Goal: Task Accomplishment & Management: Manage account settings

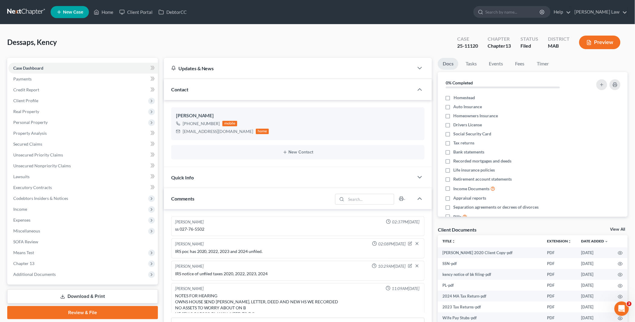
scroll to position [478, 0]
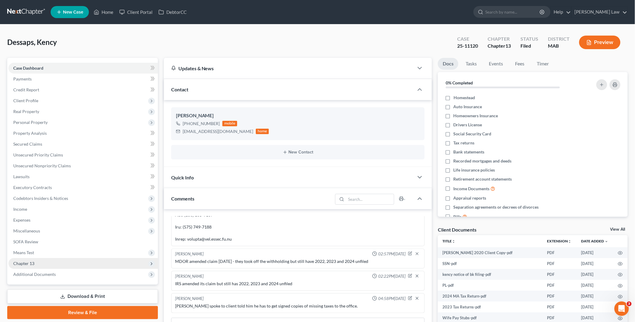
click at [32, 262] on span "Chapter 13" at bounding box center [23, 263] width 21 height 5
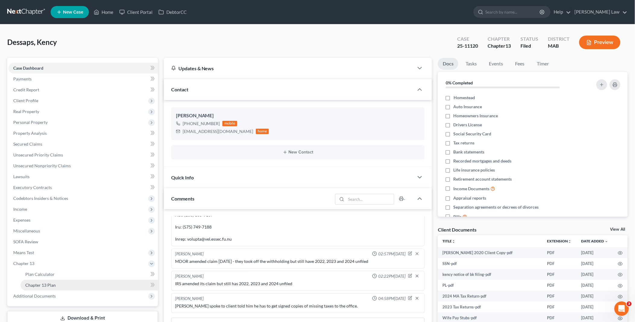
click at [51, 283] on span "Chapter 13 Plan" at bounding box center [40, 284] width 30 height 5
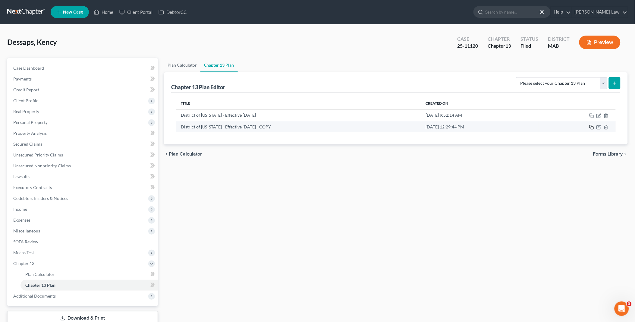
click at [591, 127] on rect "button" at bounding box center [592, 128] width 3 height 3
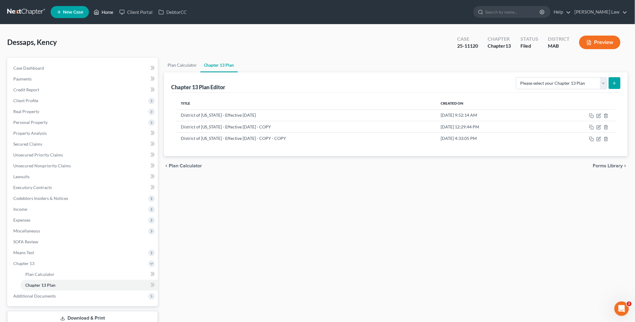
drag, startPoint x: 104, startPoint y: 10, endPoint x: 202, endPoint y: 1, distance: 98.1
click at [104, 10] on link "Home" at bounding box center [104, 12] width 26 height 11
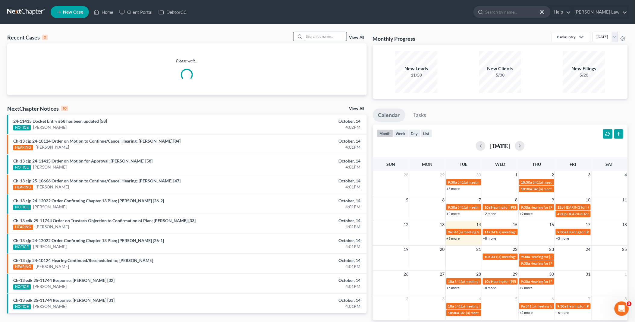
click at [327, 36] on input "search" at bounding box center [325, 36] width 42 height 9
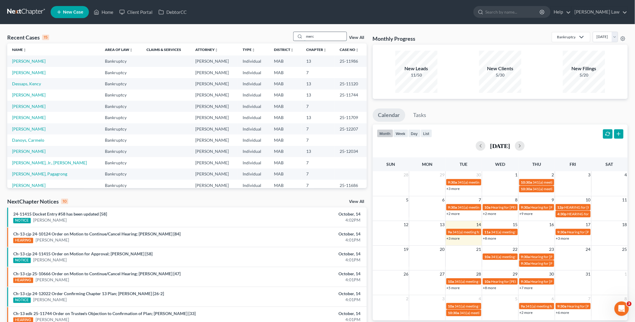
type input "merc"
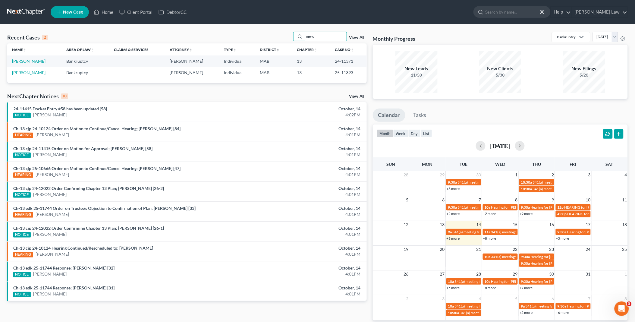
click at [34, 61] on link "[PERSON_NAME]" at bounding box center [28, 60] width 33 height 5
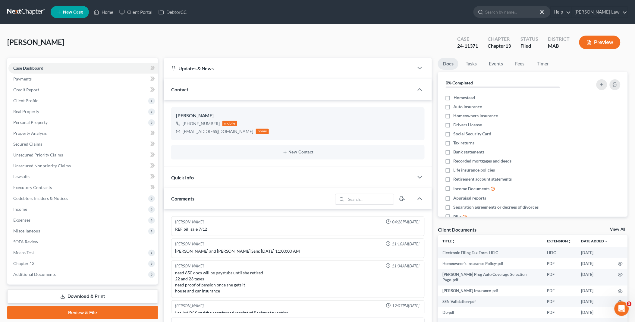
click at [615, 227] on link "View All" at bounding box center [617, 229] width 15 height 4
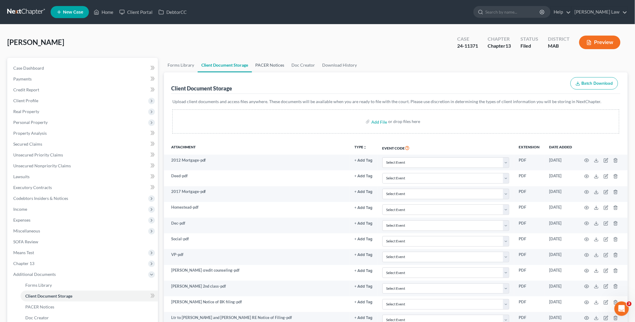
click at [265, 64] on link "PACER Notices" at bounding box center [270, 65] width 36 height 14
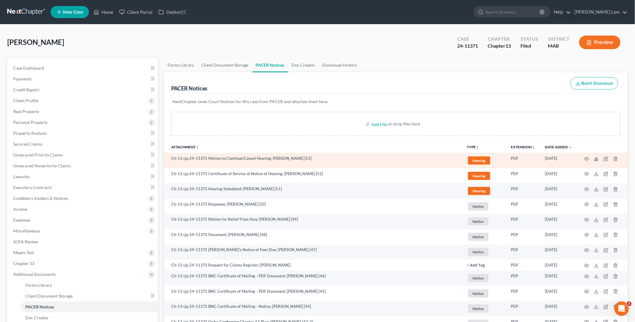
click at [598, 158] on icon at bounding box center [596, 158] width 5 height 5
click at [596, 158] on polyline at bounding box center [596, 158] width 2 height 1
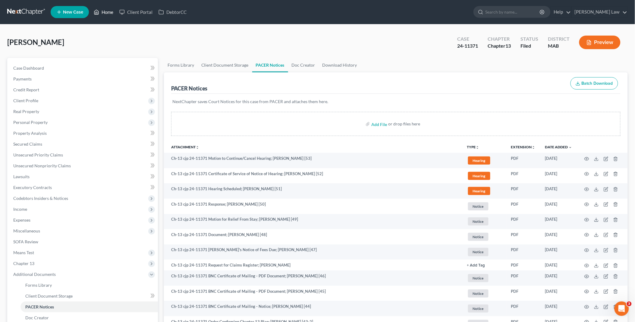
drag, startPoint x: 105, startPoint y: 12, endPoint x: 312, endPoint y: 23, distance: 206.7
click at [105, 12] on link "Home" at bounding box center [104, 12] width 26 height 11
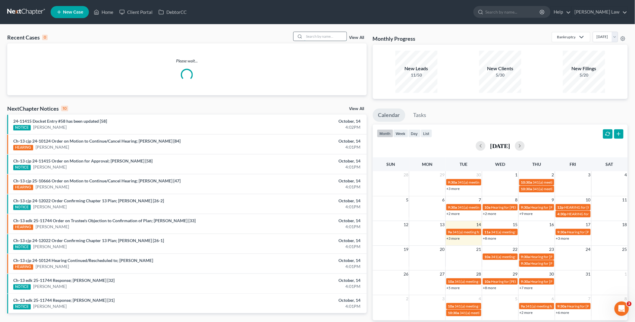
click at [325, 37] on input "search" at bounding box center [325, 36] width 42 height 9
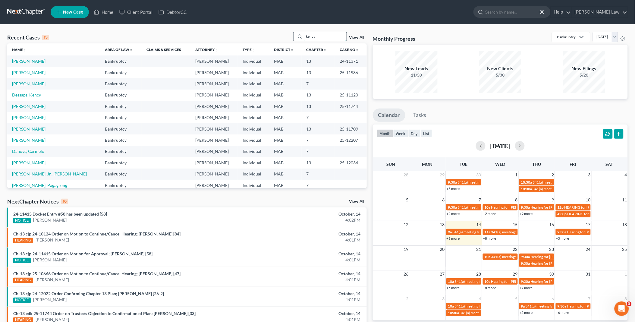
type input "kency"
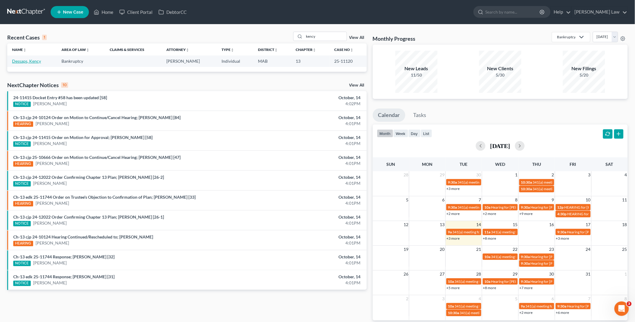
click at [29, 62] on link "Dessaps, Kency" at bounding box center [26, 60] width 29 height 5
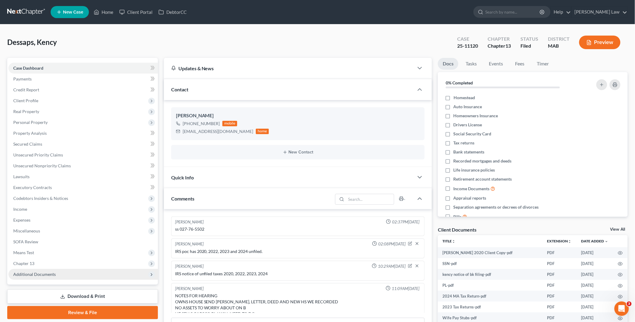
scroll to position [478, 0]
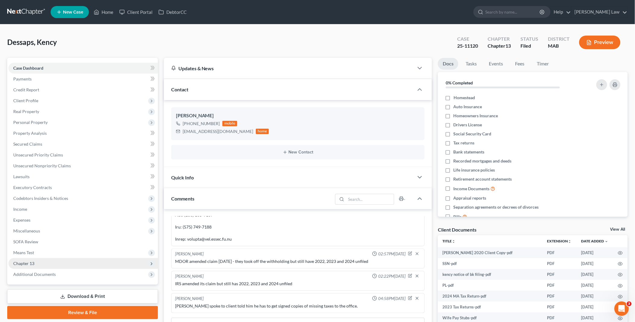
click at [30, 262] on span "Chapter 13" at bounding box center [23, 263] width 21 height 5
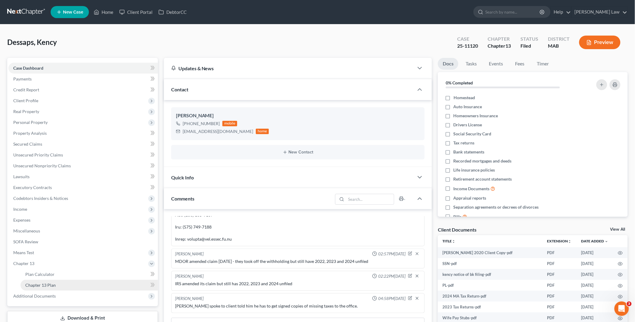
click at [99, 284] on link "Chapter 13 Plan" at bounding box center [88, 285] width 137 height 11
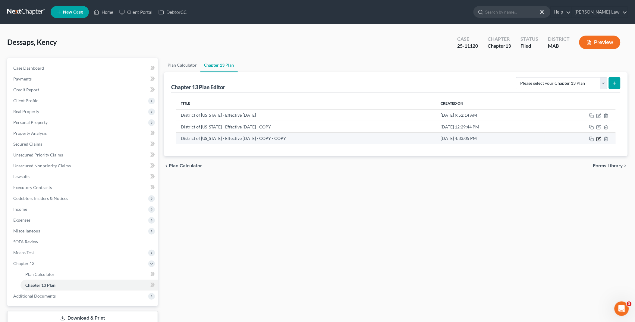
click at [598, 137] on icon "button" at bounding box center [599, 139] width 4 height 4
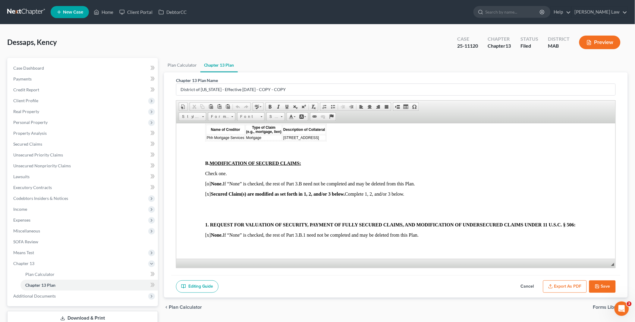
scroll to position [736, 0]
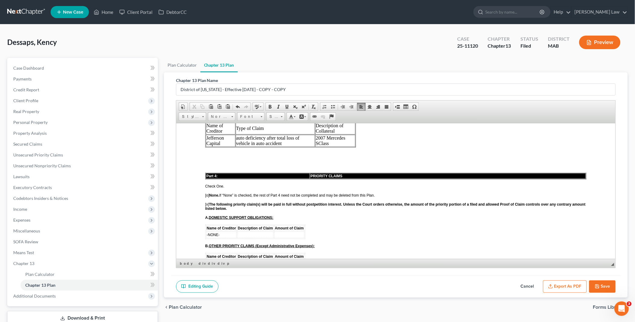
scroll to position [1071, 0]
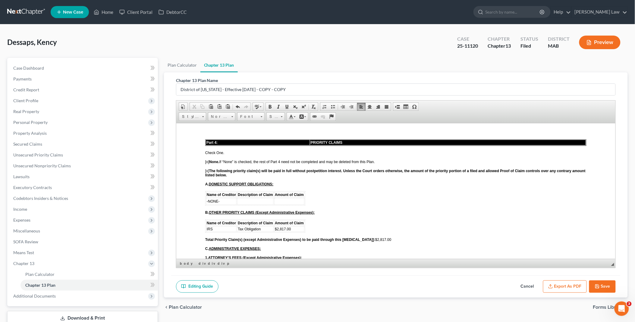
click at [276, 227] on span "$2,817.00" at bounding box center [282, 229] width 16 height 4
click at [233, 226] on td "IRS" at bounding box center [221, 228] width 30 height 5
click at [256, 235] on span "Row" at bounding box center [254, 237] width 29 height 8
click at [285, 243] on span "Insert Row After" at bounding box center [297, 244] width 35 height 8
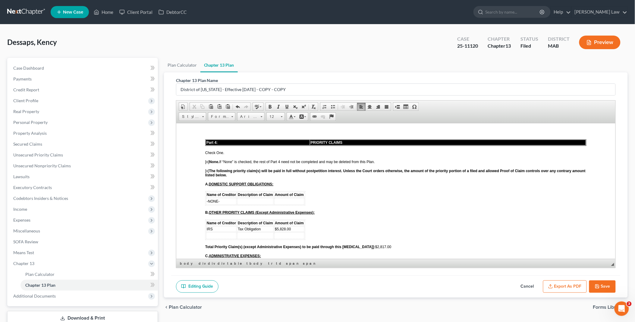
click at [207, 232] on td at bounding box center [221, 235] width 30 height 7
click at [242, 227] on span "Tax Obligation" at bounding box center [248, 229] width 23 height 4
click at [278, 232] on td at bounding box center [289, 235] width 30 height 7
click at [366, 244] on span "Total Priority Claim(s) (except Administrative Expenses) to be paid through thi…" at bounding box center [298, 246] width 186 height 4
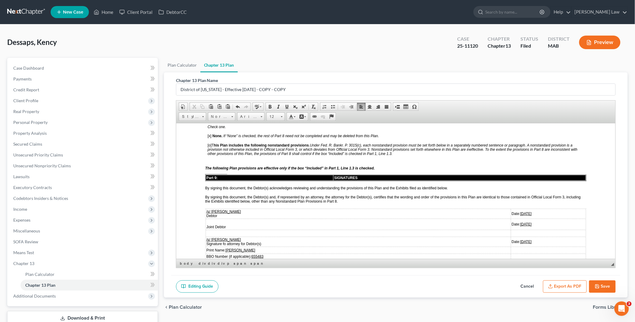
scroll to position [1640, 0]
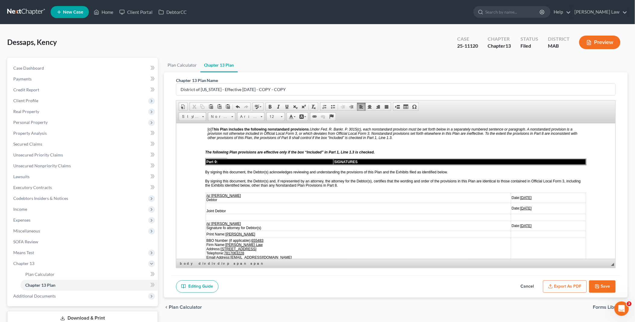
drag, startPoint x: 493, startPoint y: 171, endPoint x: 515, endPoint y: 170, distance: 22.0
click at [515, 193] on td "Date: 07/07/2025" at bounding box center [548, 198] width 75 height 10
drag, startPoint x: 493, startPoint y: 171, endPoint x: 513, endPoint y: 170, distance: 19.3
click at [513, 193] on td "Date: 10/15/2025" at bounding box center [548, 198] width 75 height 10
copy u "10/15/2025"
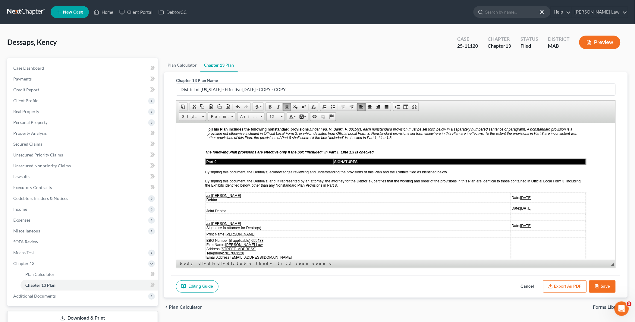
drag, startPoint x: 493, startPoint y: 197, endPoint x: 512, endPoint y: 197, distance: 18.1
click at [512, 221] on td "Date: 07/07/2025" at bounding box center [548, 226] width 75 height 10
drag, startPoint x: 494, startPoint y: 180, endPoint x: 512, endPoint y: 180, distance: 18.1
click at [512, 202] on td "Date: 07/07/2025" at bounding box center [548, 207] width 75 height 11
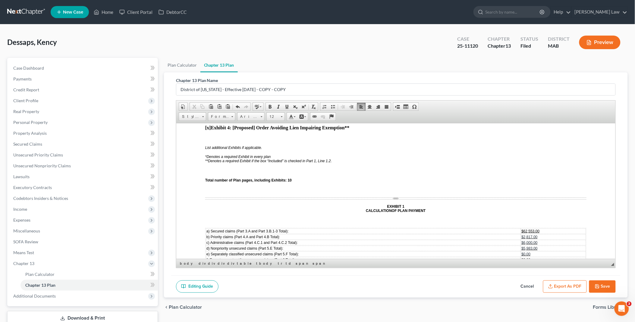
scroll to position [1875, 0]
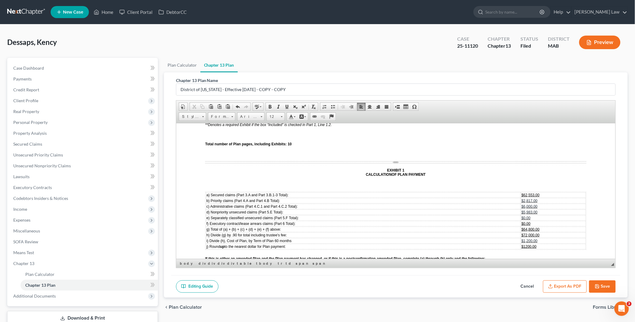
click at [521, 198] on span "$2,817.00" at bounding box center [529, 200] width 16 height 4
drag, startPoint x: 511, startPoint y: 197, endPoint x: 533, endPoint y: 198, distance: 21.7
click at [533, 226] on td "$64,800.00" at bounding box center [548, 228] width 73 height 5
drag, startPoint x: 511, startPoint y: 203, endPoint x: 528, endPoint y: 204, distance: 16.6
click at [528, 232] on td "$72,000.00" at bounding box center [548, 234] width 73 height 5
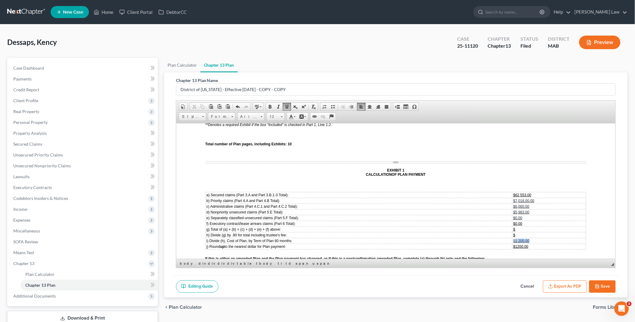
drag, startPoint x: 511, startPoint y: 208, endPoint x: 528, endPoint y: 207, distance: 16.9
click at [527, 238] on td "$1,200.00" at bounding box center [548, 240] width 73 height 5
drag, startPoint x: 511, startPoint y: 212, endPoint x: 528, endPoint y: 210, distance: 17.6
click at [526, 243] on td "$1200.00" at bounding box center [548, 245] width 73 height 5
click at [597, 284] on icon "button" at bounding box center [597, 286] width 5 height 5
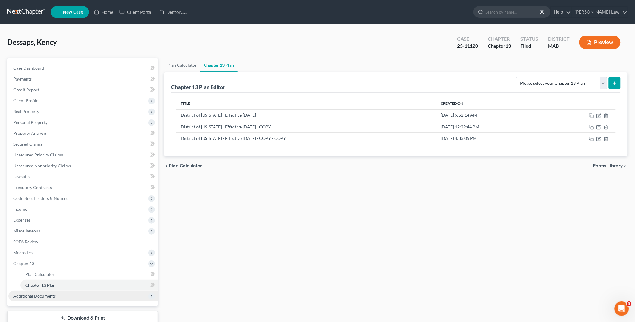
click at [43, 297] on span "Additional Documents" at bounding box center [34, 295] width 42 height 5
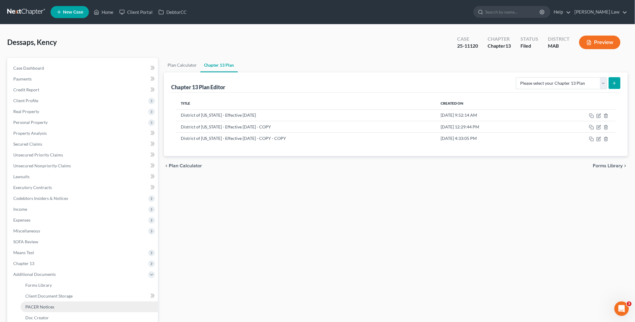
click at [49, 305] on span "PACER Notices" at bounding box center [39, 306] width 29 height 5
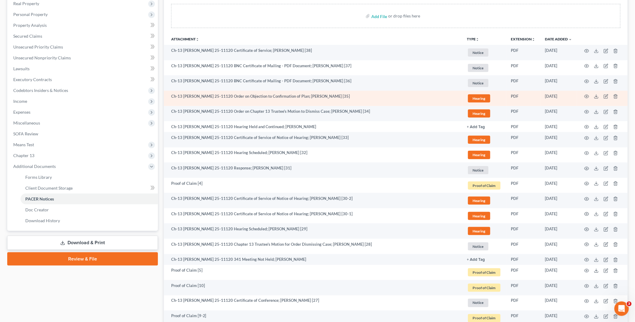
scroll to position [134, 0]
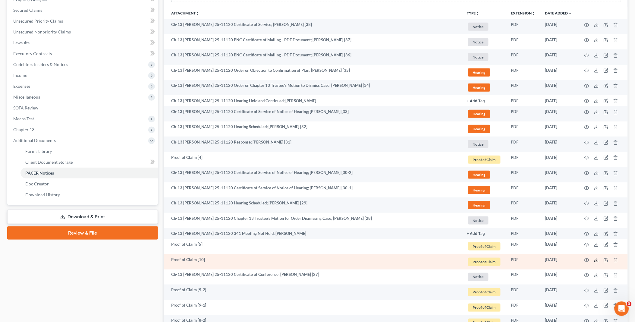
click at [598, 260] on icon at bounding box center [596, 260] width 5 height 5
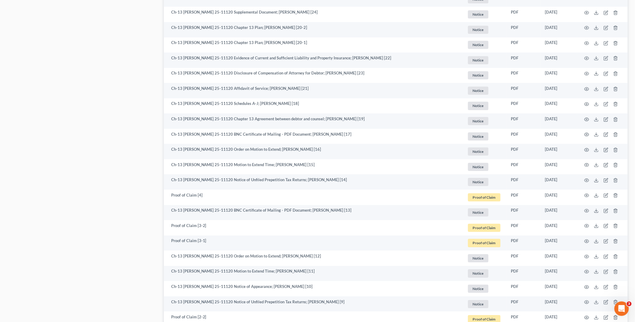
scroll to position [603, 0]
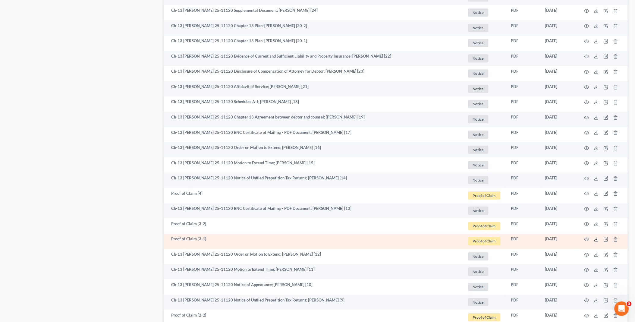
click at [596, 240] on icon at bounding box center [596, 239] width 5 height 5
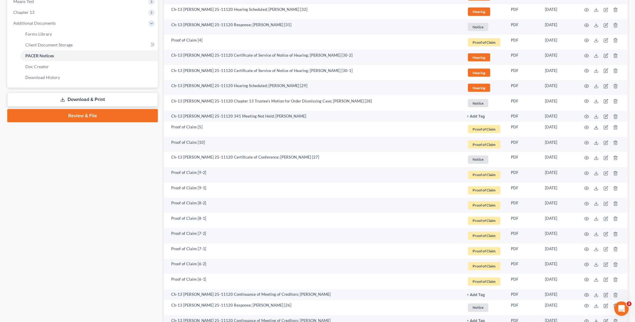
scroll to position [201, 0]
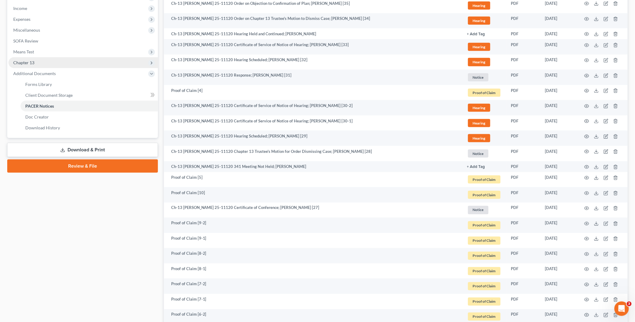
click at [46, 60] on span "Chapter 13" at bounding box center [82, 62] width 149 height 11
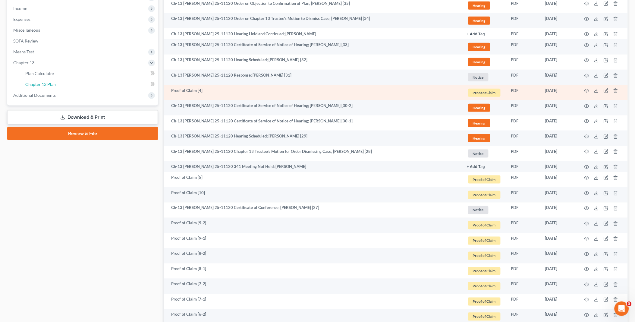
click at [65, 84] on link "Chapter 13 Plan" at bounding box center [88, 84] width 137 height 11
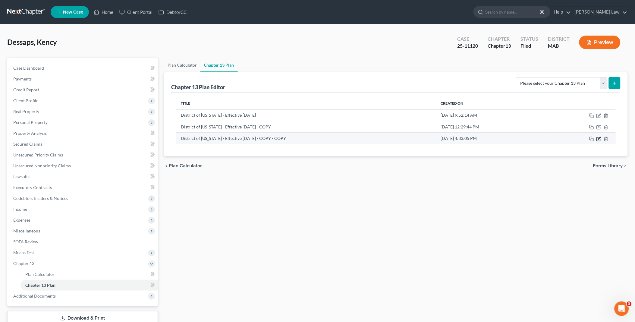
click at [597, 139] on icon "button" at bounding box center [598, 138] width 5 height 5
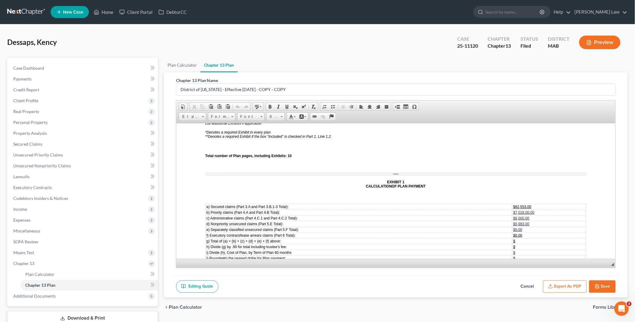
scroll to position [1908, 0]
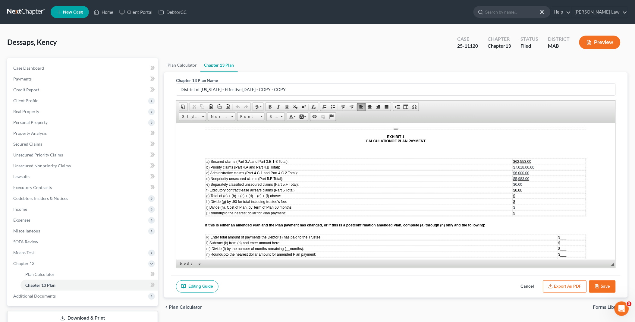
click at [526, 165] on span "$7,018.00.00" at bounding box center [523, 167] width 21 height 4
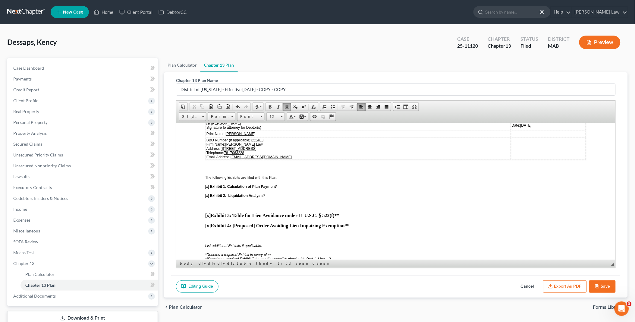
scroll to position [1875, 0]
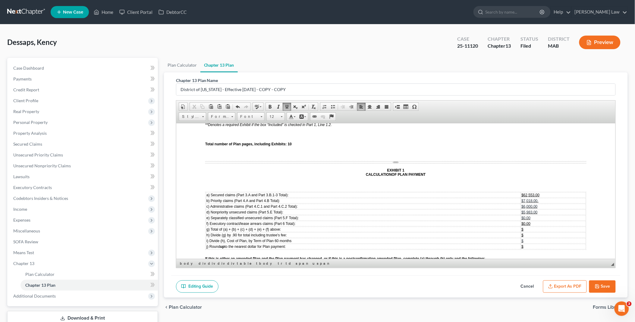
click at [521, 210] on span "$5,983.00" at bounding box center [529, 212] width 16 height 4
click at [521, 226] on td "$" at bounding box center [553, 228] width 65 height 5
click at [521, 232] on td "$" at bounding box center [553, 234] width 65 height 5
click at [560, 268] on span "___" at bounding box center [563, 270] width 6 height 4
click at [539, 274] on span "___" at bounding box center [542, 276] width 6 height 4
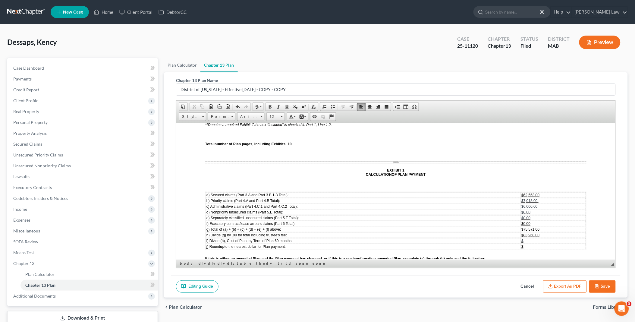
click at [286, 280] on span "m) Divide (l) by the number of months remaining ( __ months):" at bounding box center [255, 282] width 98 height 4
click at [535, 280] on span "___" at bounding box center [538, 282] width 6 height 4
click at [535, 285] on span "___" at bounding box center [538, 287] width 6 height 4
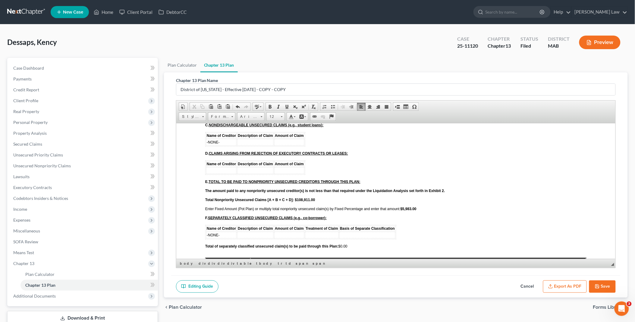
scroll to position [1339, 0]
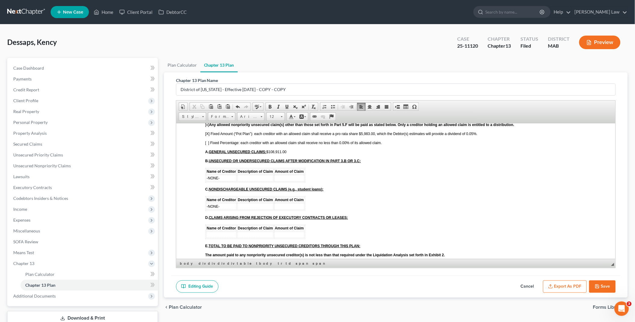
click at [404, 271] on strong "$5,983.00" at bounding box center [408, 273] width 16 height 4
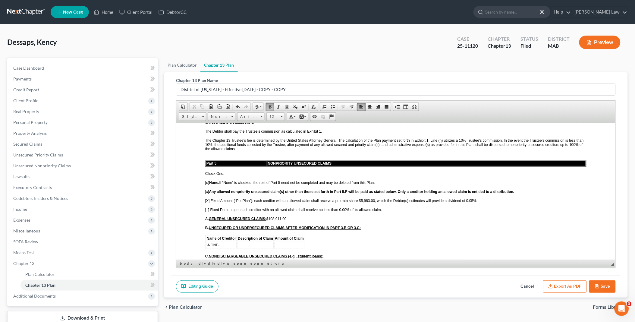
scroll to position [1239, 0]
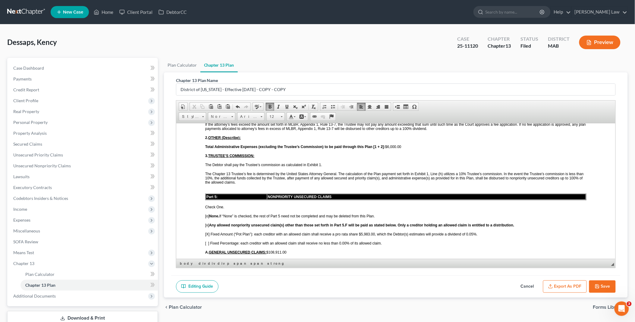
click at [471, 232] on span "[X] Fixed Amount (“Pot Plan”): each creditor with an allowed claim shall receiv…" at bounding box center [341, 234] width 272 height 4
click at [360, 232] on span "[X] Fixed Amount (“Pot Plan”): each creditor with an allowed claim shall receiv…" at bounding box center [341, 234] width 272 height 4
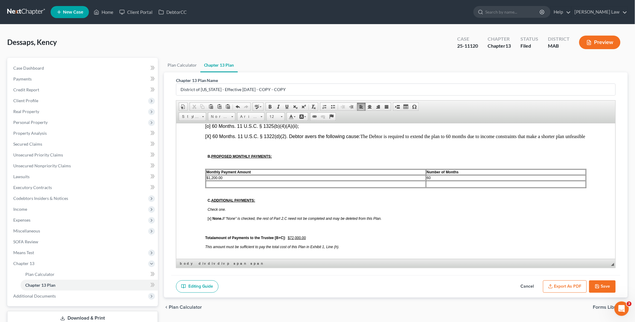
scroll to position [368, 0]
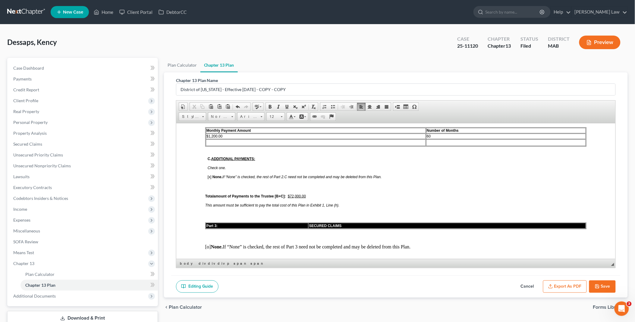
click at [290, 194] on u "$72,000.00" at bounding box center [296, 196] width 18 height 4
click at [209, 139] on td at bounding box center [315, 142] width 220 height 7
click at [429, 139] on td at bounding box center [506, 142] width 160 height 7
click at [428, 133] on td "60" at bounding box center [506, 135] width 160 height 5
click at [208, 133] on td "$1,200.00" at bounding box center [315, 135] width 220 height 5
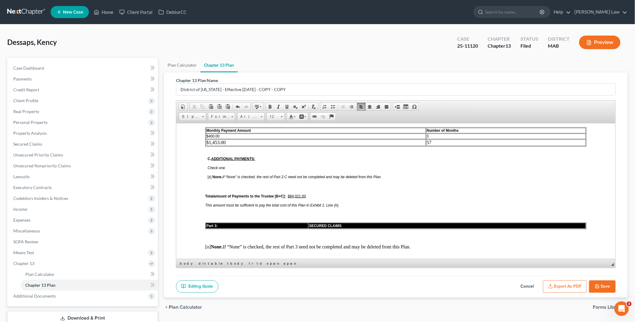
click at [604, 287] on button "Save" at bounding box center [602, 286] width 27 height 13
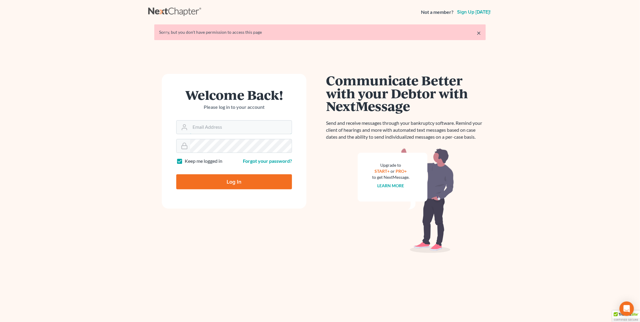
type input "PDonegan@tbennerlaw.com"
click at [234, 179] on input "Log In" at bounding box center [234, 181] width 116 height 15
type input "Thinking..."
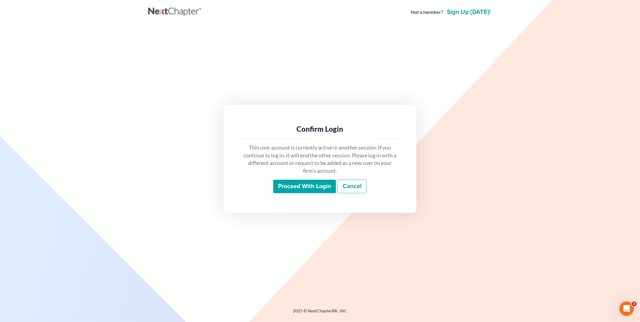
click at [320, 183] on input "Proceed with login" at bounding box center [304, 187] width 63 height 14
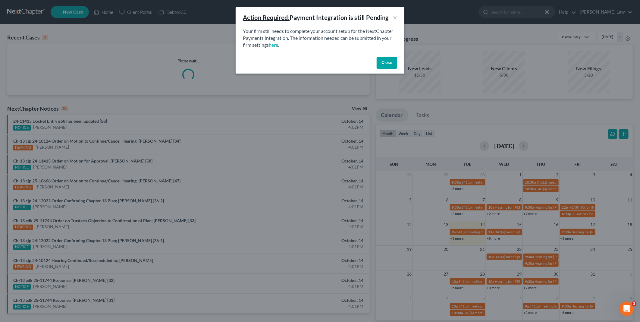
click at [393, 61] on button "Close" at bounding box center [387, 63] width 20 height 12
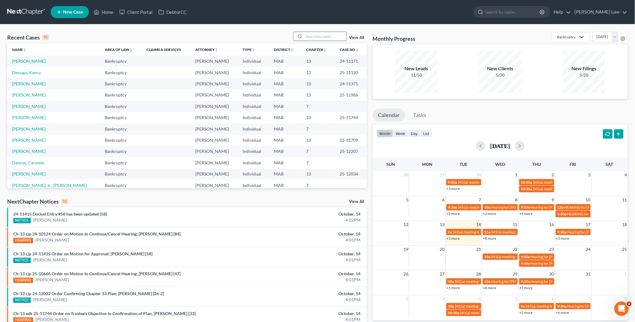
click at [314, 36] on input "search" at bounding box center [325, 36] width 42 height 9
type input "swee"
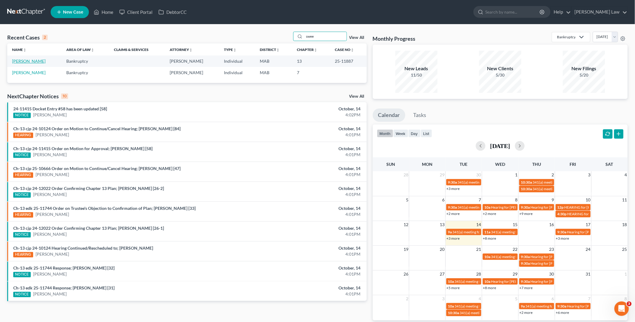
click at [32, 58] on link "[PERSON_NAME]" at bounding box center [28, 60] width 33 height 5
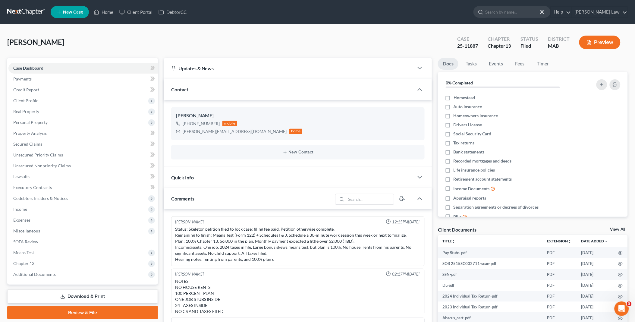
click at [613, 227] on link "View All" at bounding box center [617, 229] width 15 height 4
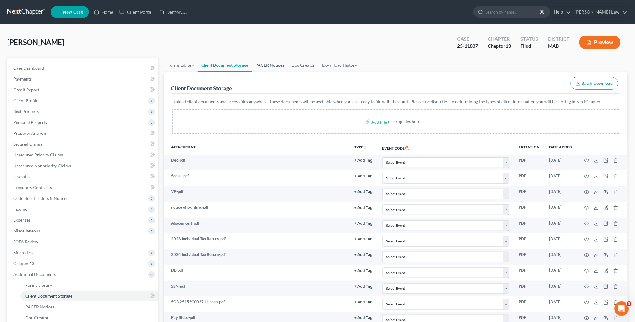
click at [260, 66] on link "PACER Notices" at bounding box center [270, 65] width 36 height 14
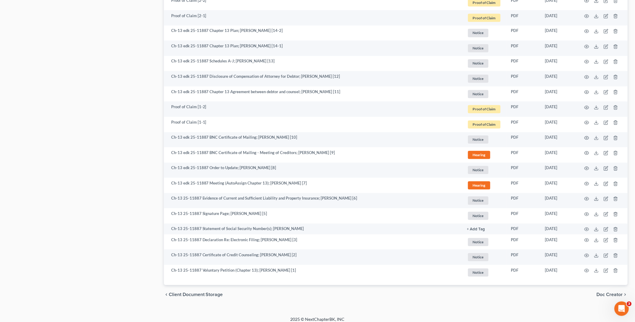
scroll to position [391, 0]
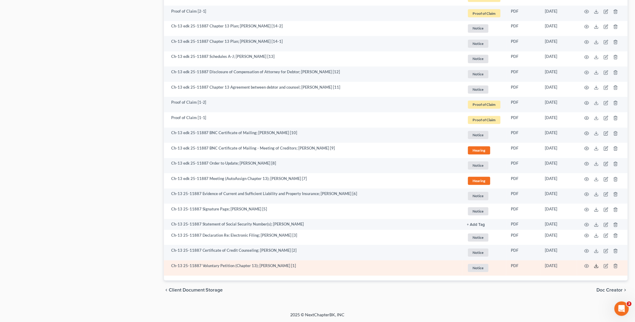
click at [596, 267] on icon at bounding box center [596, 266] width 5 height 5
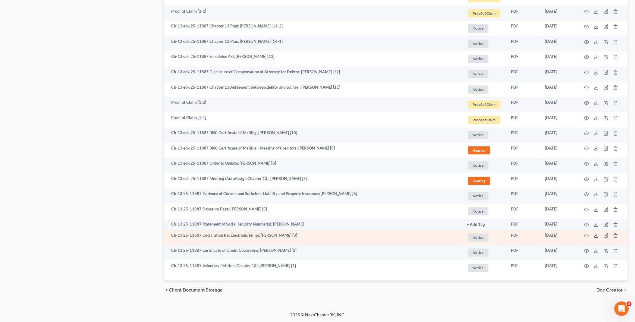
click at [596, 234] on icon at bounding box center [596, 235] width 5 height 5
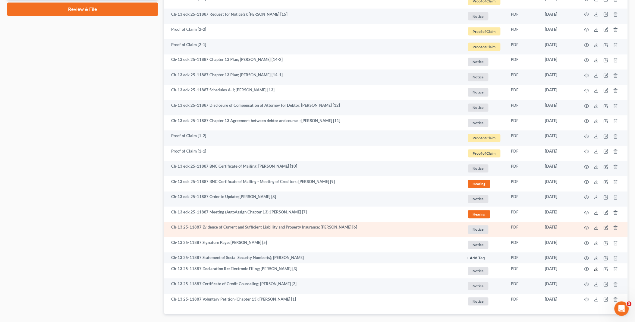
scroll to position [324, 0]
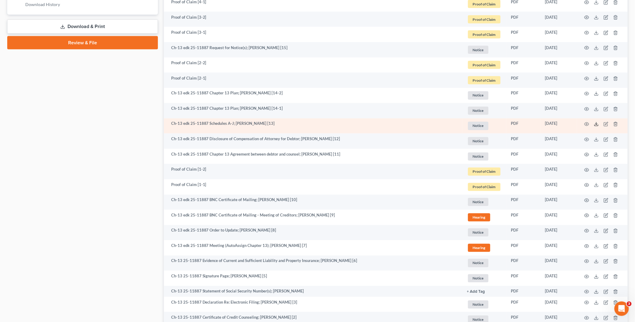
click at [596, 124] on polyline at bounding box center [596, 124] width 2 height 1
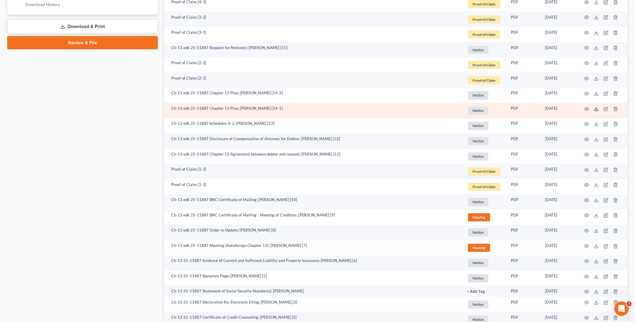
click at [595, 108] on icon at bounding box center [596, 109] width 5 height 5
